Goal: Check status

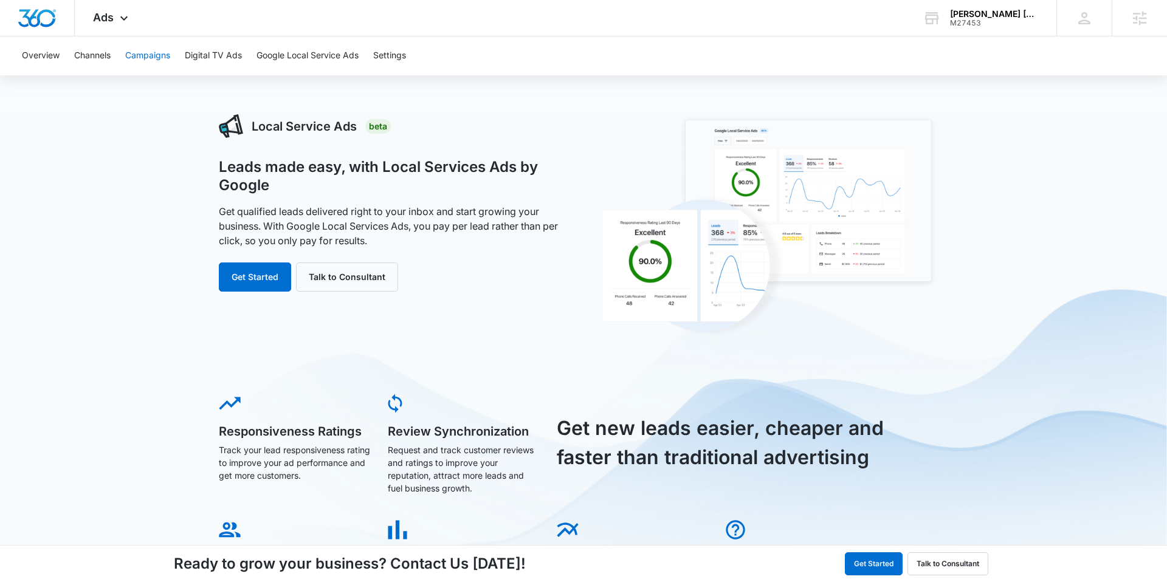
click at [137, 53] on button "Campaigns" at bounding box center [147, 55] width 45 height 39
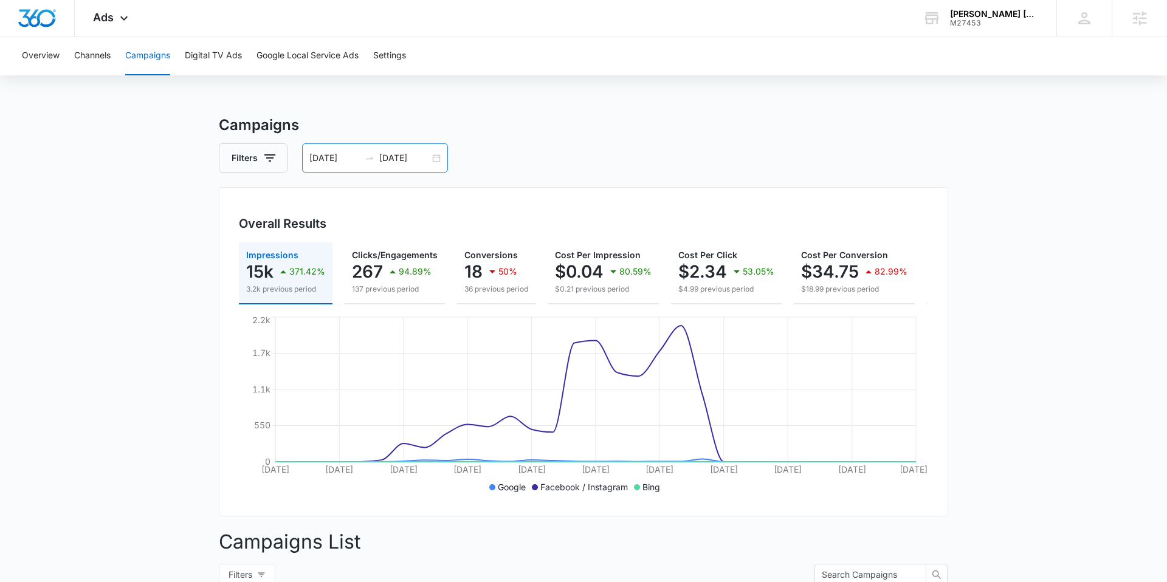
click at [350, 164] on input "08/13/2025" at bounding box center [334, 157] width 50 height 13
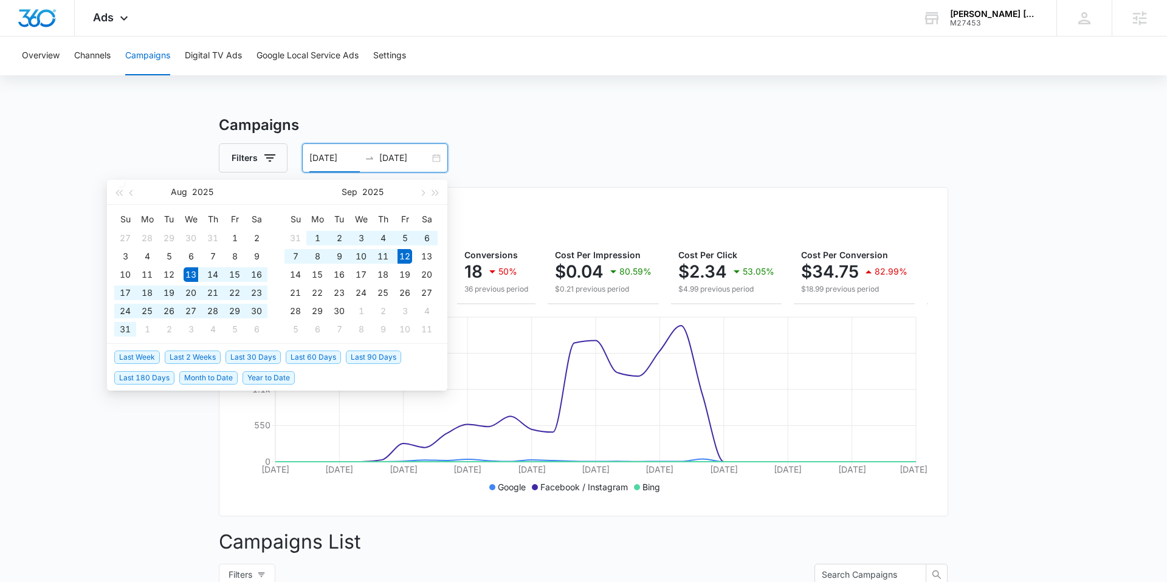
click at [256, 356] on span "Last 30 Days" at bounding box center [253, 357] width 55 height 13
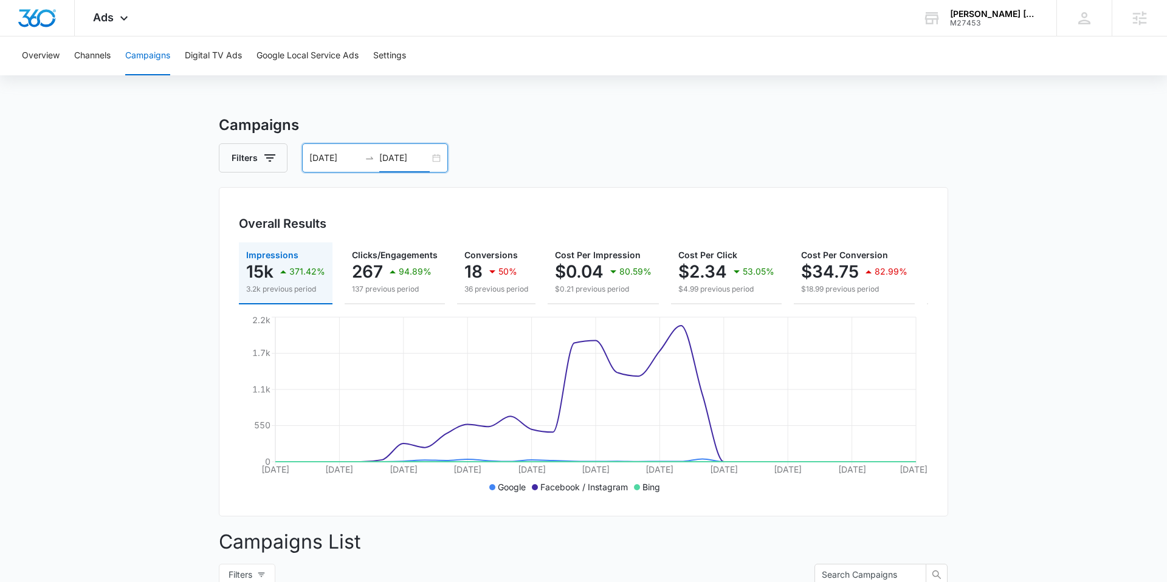
click at [384, 161] on input "09/12/2025" at bounding box center [404, 157] width 50 height 13
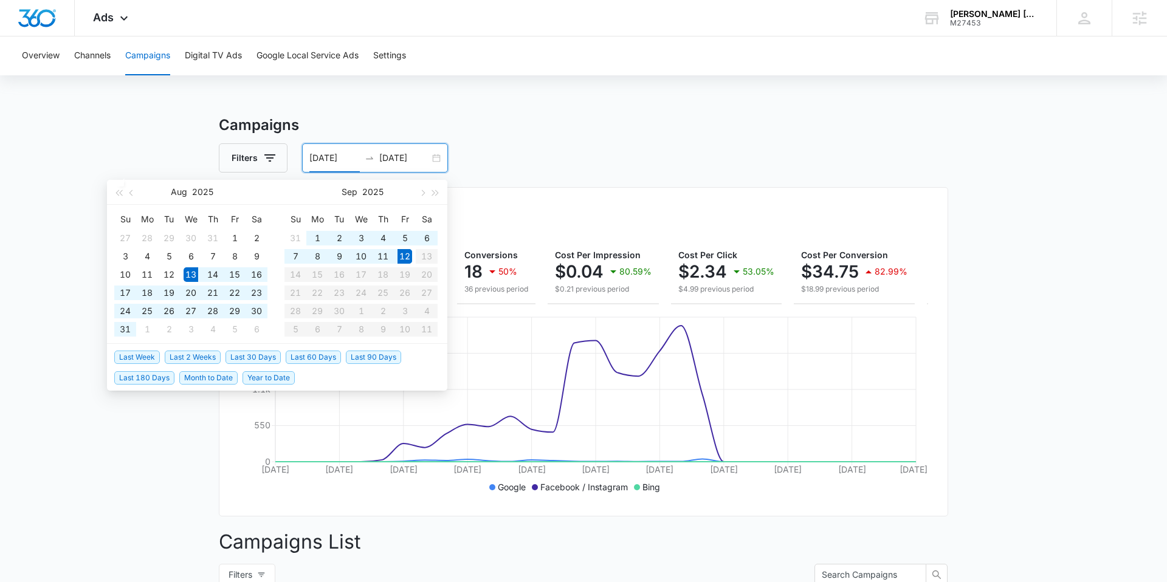
click at [322, 162] on input "08/13/2025" at bounding box center [334, 157] width 50 height 13
click at [181, 356] on span "Last 2 Weeks" at bounding box center [193, 357] width 56 height 13
type input "08/29/2025"
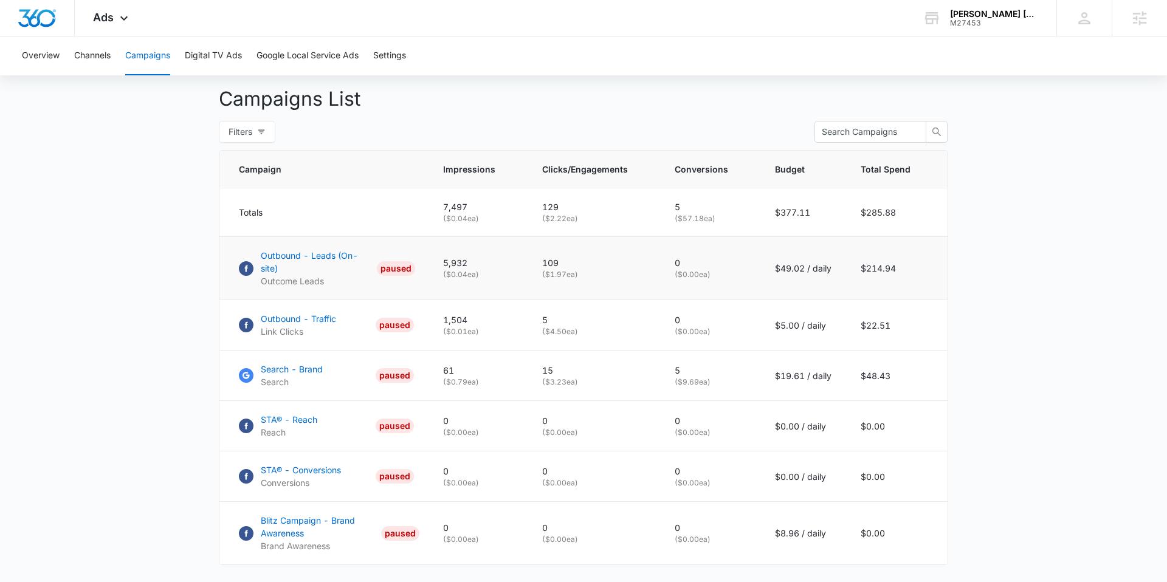
scroll to position [444, 0]
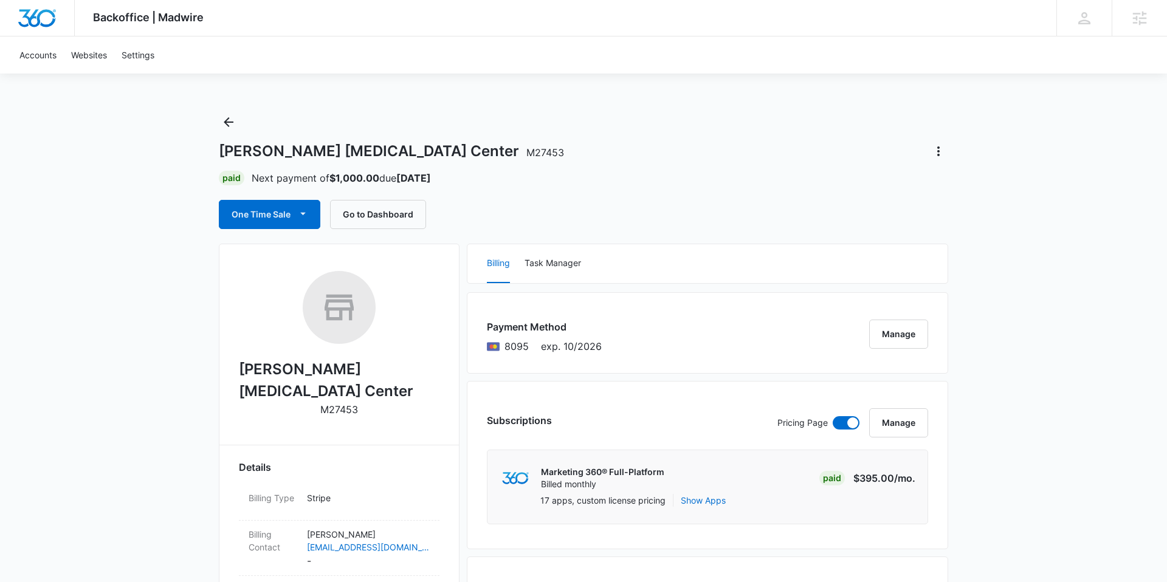
scroll to position [230, 0]
